Goal: Book appointment/travel/reservation

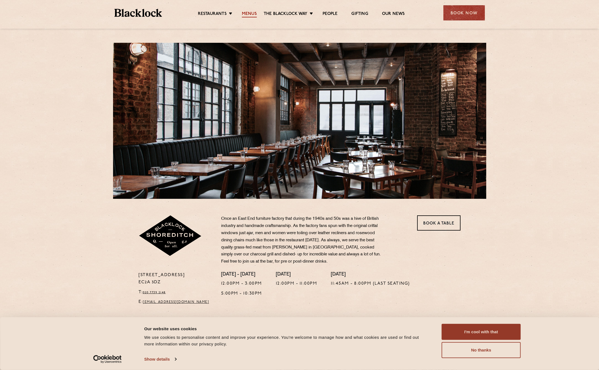
click at [249, 14] on link "Menus" at bounding box center [249, 14] width 15 height 6
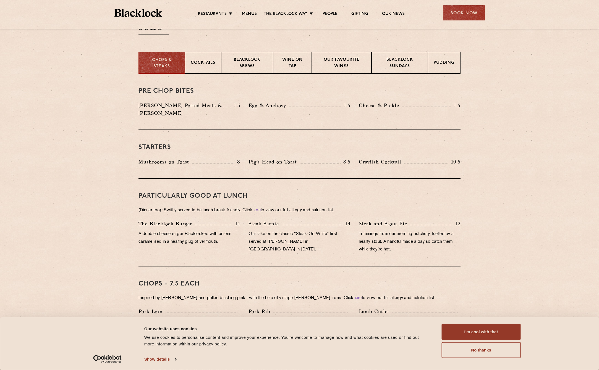
scroll to position [205, 0]
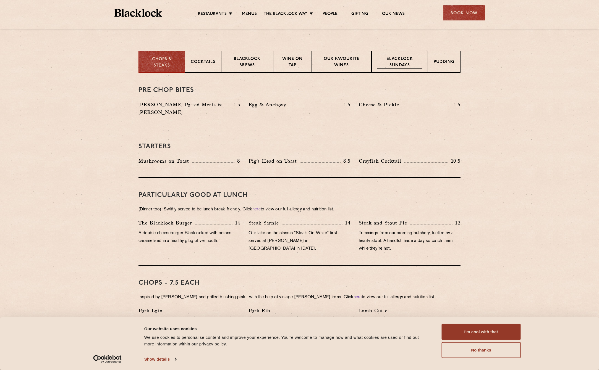
click at [392, 59] on p "Blacklock Sundays" at bounding box center [399, 62] width 45 height 13
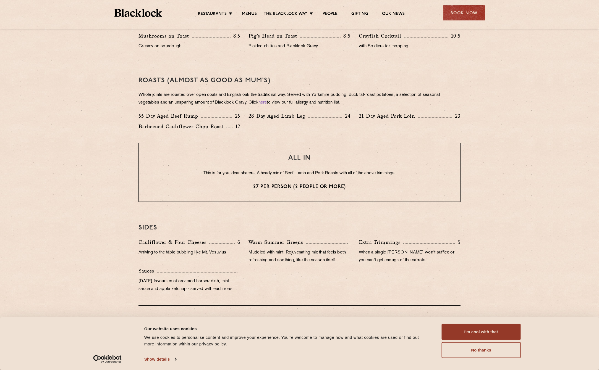
scroll to position [362, 0]
drag, startPoint x: 476, startPoint y: 351, endPoint x: 473, endPoint y: 348, distance: 4.9
click at [476, 351] on button "No thanks" at bounding box center [481, 350] width 79 height 16
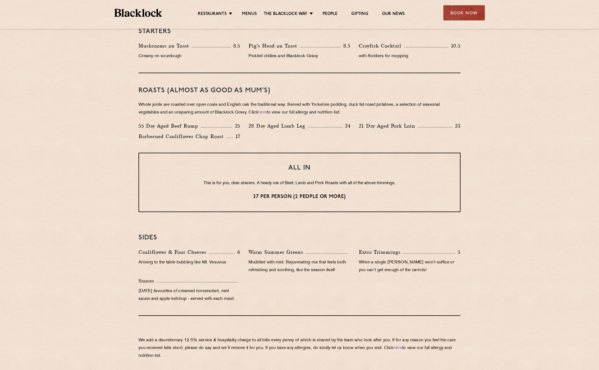
scroll to position [348, 0]
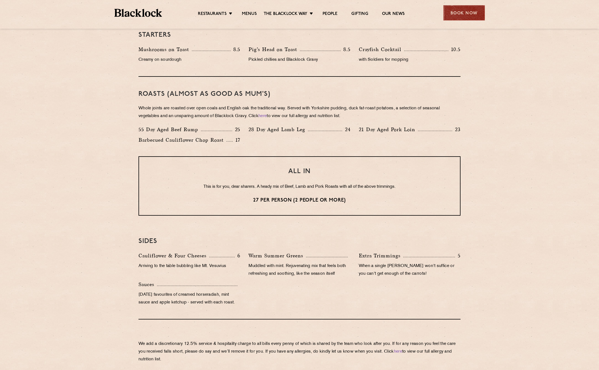
click at [478, 14] on div "Book Now" at bounding box center [463, 12] width 41 height 15
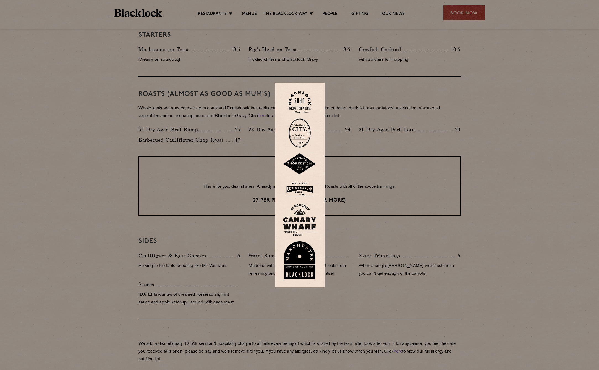
click at [298, 162] on img at bounding box center [299, 164] width 33 height 22
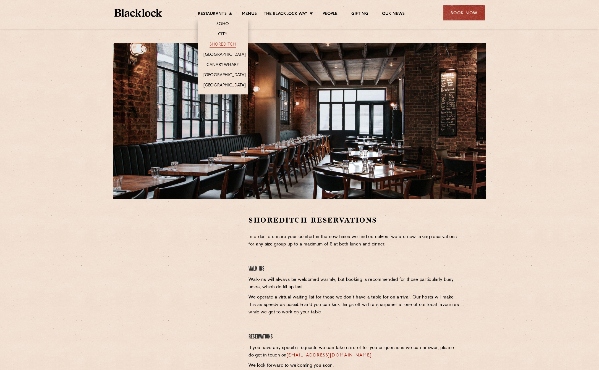
click at [221, 44] on link "Shoreditch" at bounding box center [222, 45] width 27 height 6
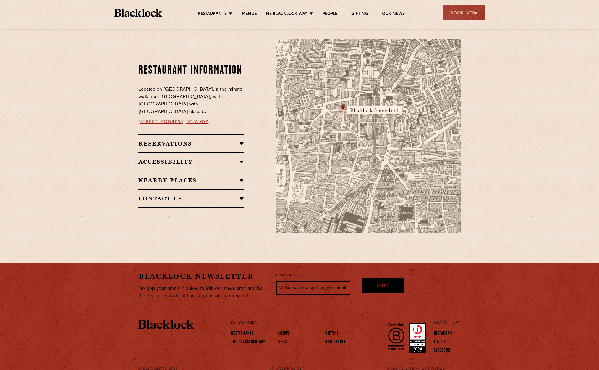
scroll to position [287, 0]
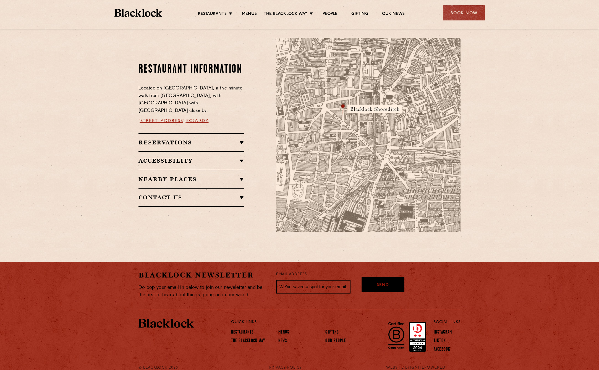
click at [185, 139] on h2 "Reservations" at bounding box center [191, 142] width 106 height 7
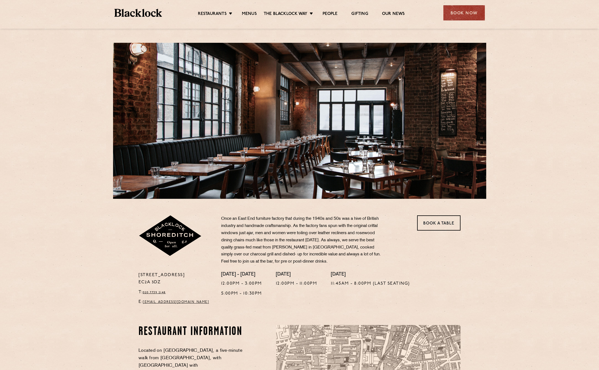
scroll to position [4, 0]
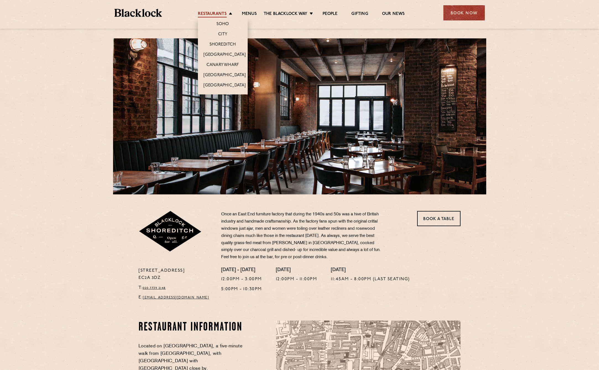
click at [216, 13] on link "Restaurants" at bounding box center [212, 14] width 29 height 6
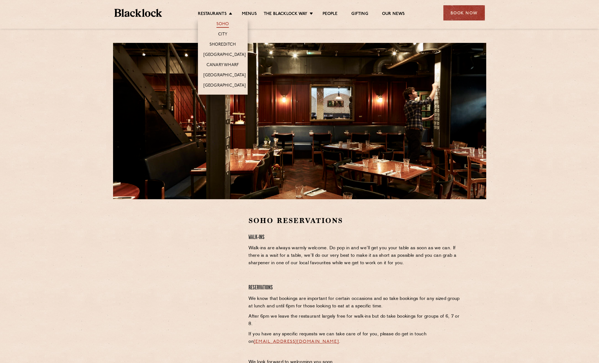
click at [222, 25] on link "Soho" at bounding box center [222, 25] width 13 height 6
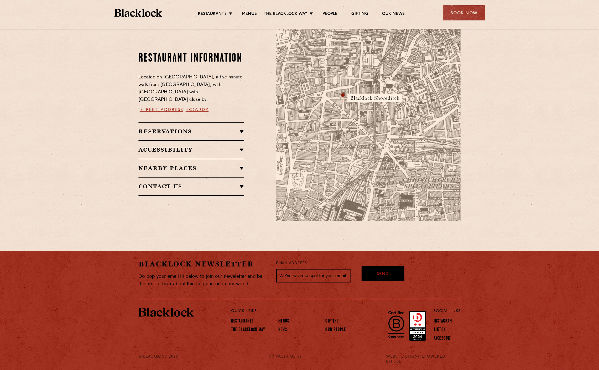
scroll to position [298, 0]
click at [173, 128] on h2 "Reservations" at bounding box center [191, 131] width 106 height 7
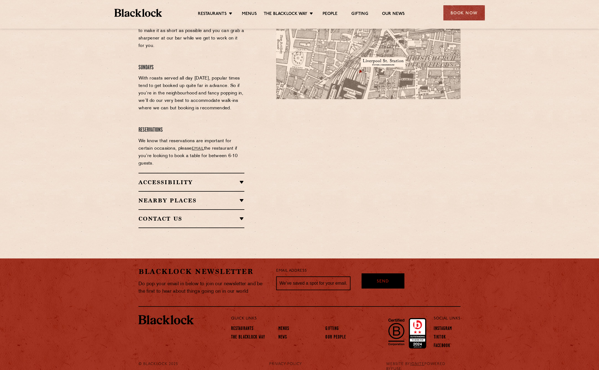
scroll to position [419, 0]
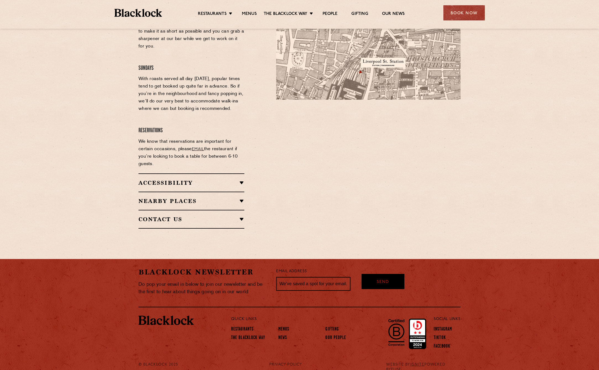
click at [200, 147] on link "email" at bounding box center [198, 149] width 12 height 4
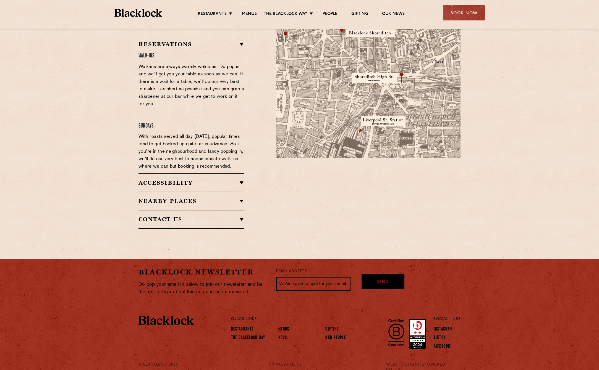
scroll to position [298, 0]
